Goal: Task Accomplishment & Management: Complete application form

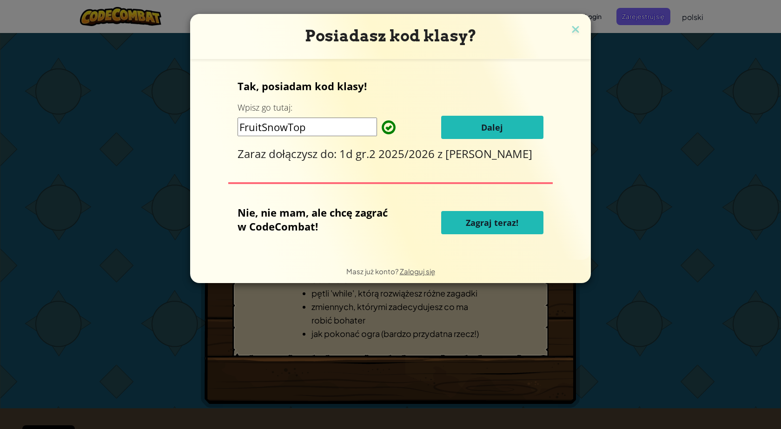
click at [500, 127] on span "Dalej" at bounding box center [492, 127] width 22 height 11
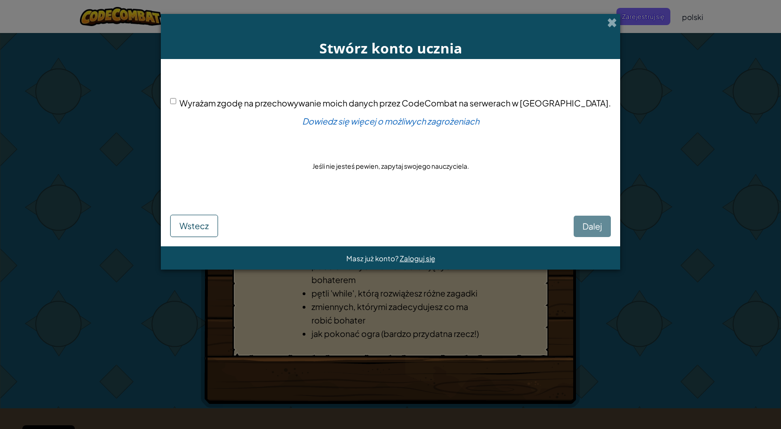
click at [373, 108] on span "Wyrażam zgodę na przechowywanie moich danych przez CodeCombat na serwerach w [G…" at bounding box center [396, 103] width 432 height 11
click at [176, 104] on input "Wyrażam zgodę na przechowywanie moich danych przez CodeCombat na serwerach w [G…" at bounding box center [173, 101] width 6 height 6
checkbox input "true"
click at [583, 232] on form "Wyrażam zgodę na przechowywanie moich danych przez CodeCombat na serwerach w [G…" at bounding box center [391, 152] width 460 height 187
click at [583, 229] on span "Dalej" at bounding box center [593, 226] width 20 height 11
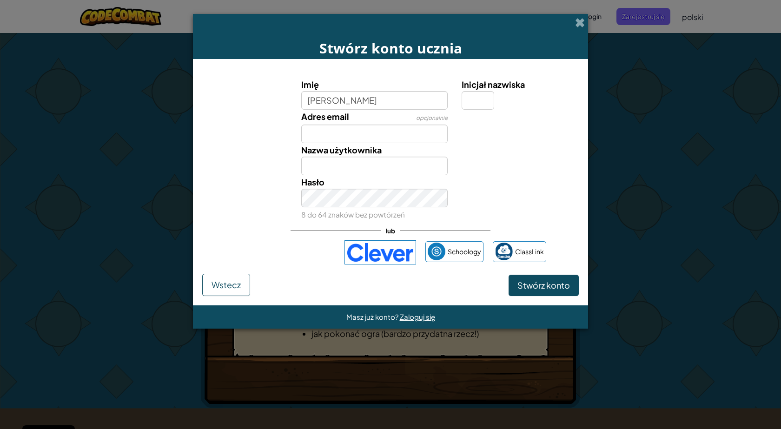
type input "[PERSON_NAME]"
click at [373, 130] on input "Adres email" at bounding box center [374, 134] width 147 height 19
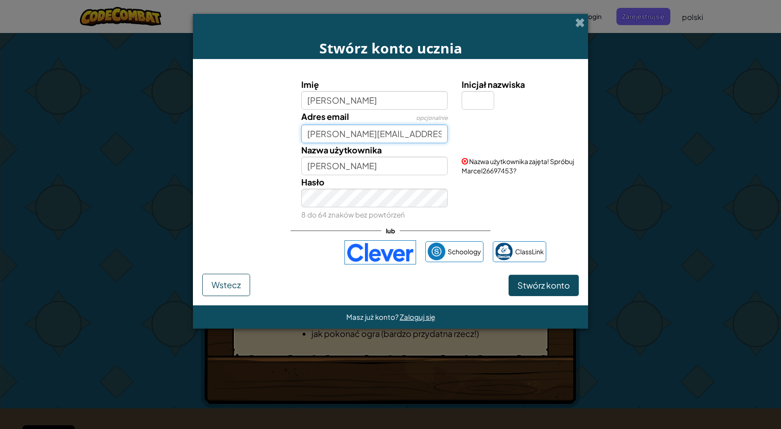
type input "[PERSON_NAME][EMAIL_ADDRESS][PERSON_NAME][DOMAIN_NAME]"
click at [398, 162] on input "[PERSON_NAME]" at bounding box center [374, 166] width 147 height 19
click at [557, 128] on link "Zaloguj się" at bounding box center [556, 128] width 32 height 8
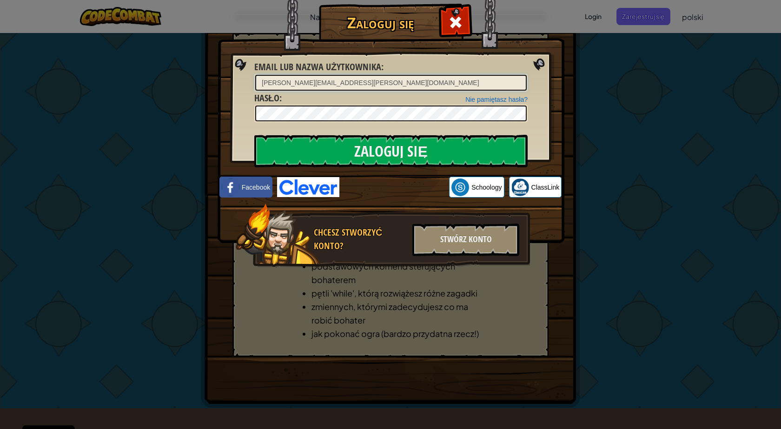
click at [371, 82] on input "[PERSON_NAME][EMAIL_ADDRESS][PERSON_NAME][DOMAIN_NAME]" at bounding box center [391, 83] width 272 height 16
drag, startPoint x: 386, startPoint y: 82, endPoint x: 66, endPoint y: 84, distance: 319.5
click at [66, 84] on div "Zaloguj się Nieznany błąd. Email lub nazwa użytkownika : [PERSON_NAME][EMAIL_AD…" at bounding box center [390, 214] width 781 height 429
click at [171, 95] on div "Zaloguj się Nieznany błąd. Email lub nazwa użytkownika : Nie pamiętasz hasła? H…" at bounding box center [390, 214] width 781 height 429
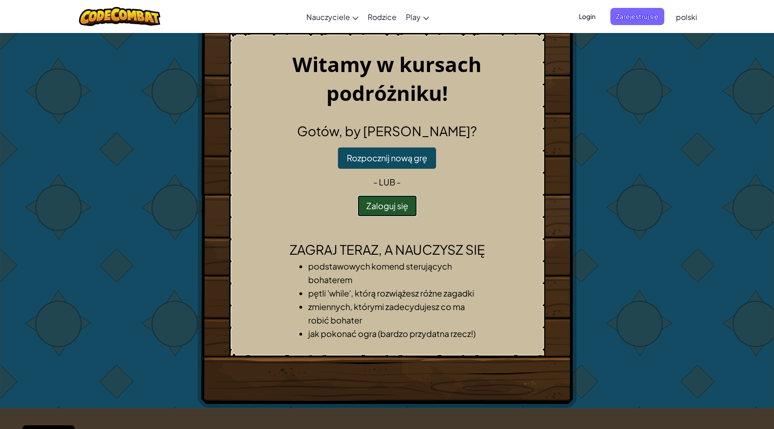
click at [391, 206] on button "Zaloguj się" at bounding box center [388, 205] width 60 height 21
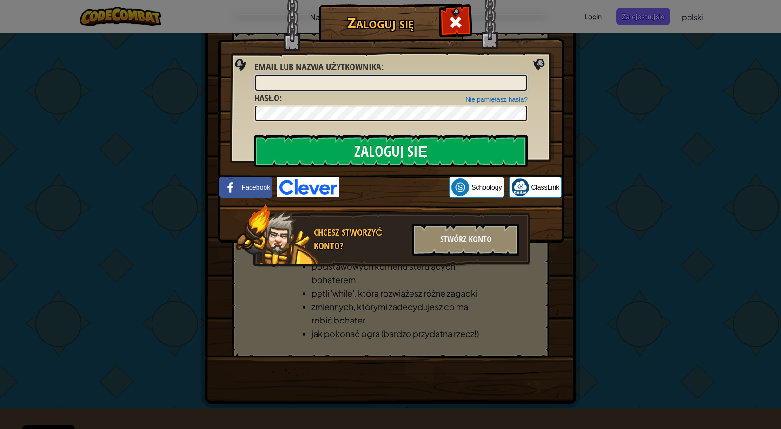
type input ","
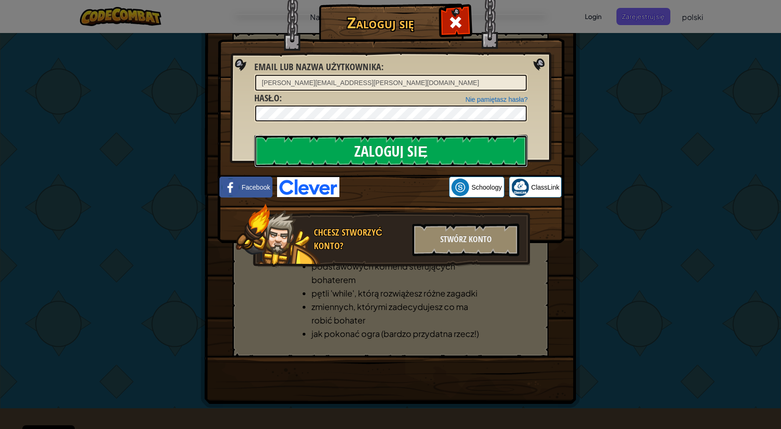
click at [296, 162] on input "Zaloguj się" at bounding box center [390, 151] width 273 height 33
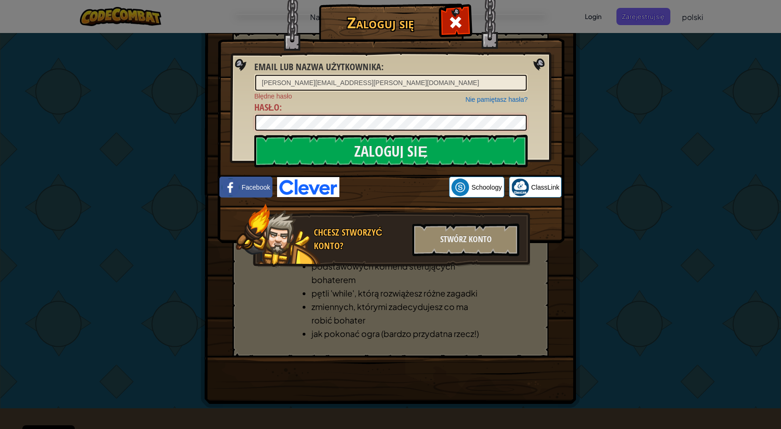
click at [194, 127] on div "Zaloguj się Email lub nazwa użytkownika : [PERSON_NAME][EMAIL_ADDRESS][PERSON_N…" at bounding box center [390, 214] width 781 height 429
click at [367, 78] on input "[PERSON_NAME][EMAIL_ADDRESS][PERSON_NAME][DOMAIN_NAME]" at bounding box center [391, 83] width 272 height 16
type input "[PERSON_NAME][EMAIL_ADDRESS][PERSON_NAME][DOMAIN_NAME]"
click at [254, 135] on input "Zaloguj się" at bounding box center [390, 151] width 273 height 33
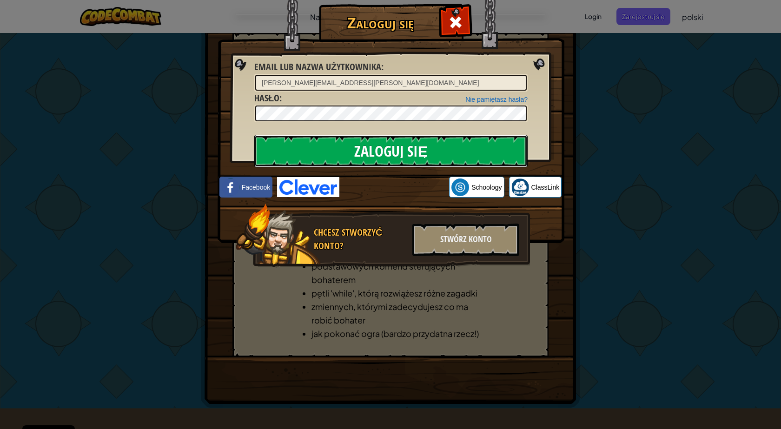
click at [271, 153] on input "Zaloguj się" at bounding box center [390, 151] width 273 height 33
